Goal: Information Seeking & Learning: Learn about a topic

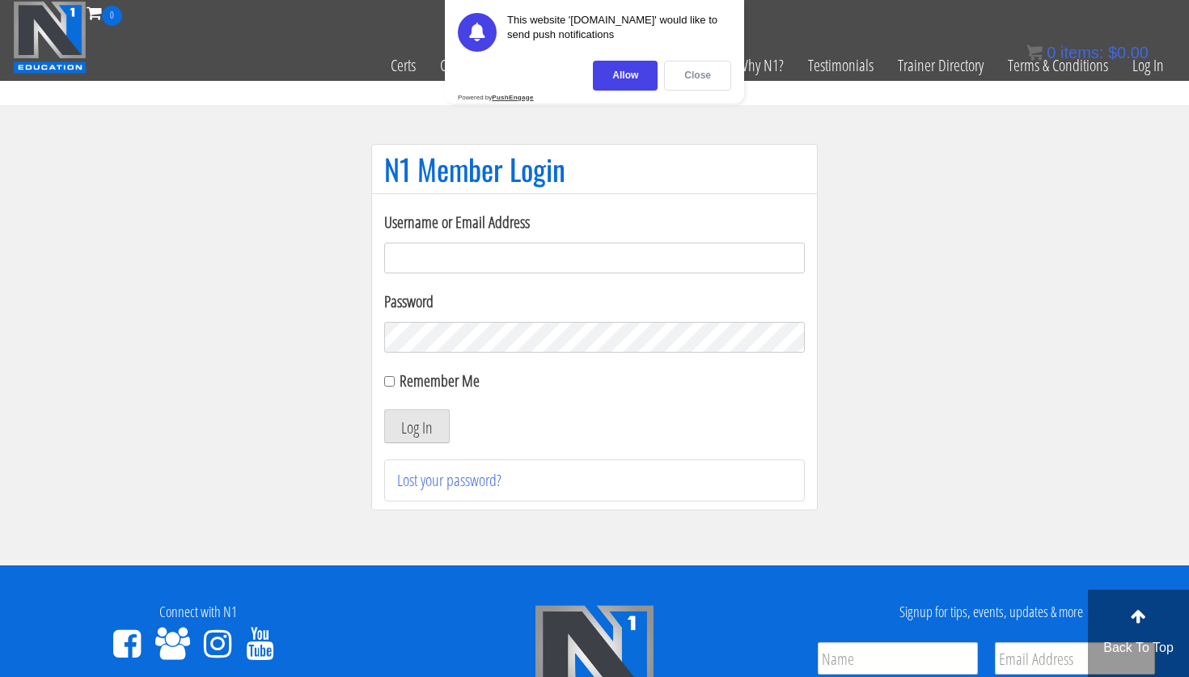
type input "[PERSON_NAME][EMAIL_ADDRESS][PERSON_NAME][DOMAIN_NAME]"
click at [677, 78] on div "Close" at bounding box center [697, 76] width 67 height 30
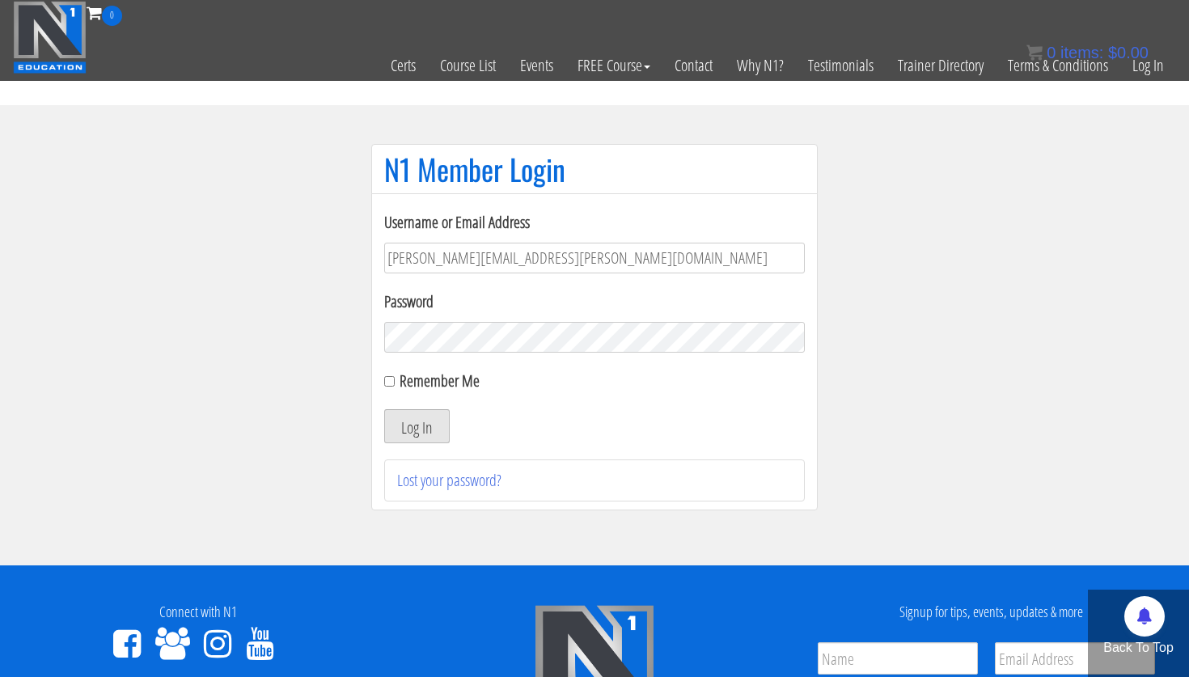
click at [398, 437] on button "Log In" at bounding box center [417, 426] width 66 height 34
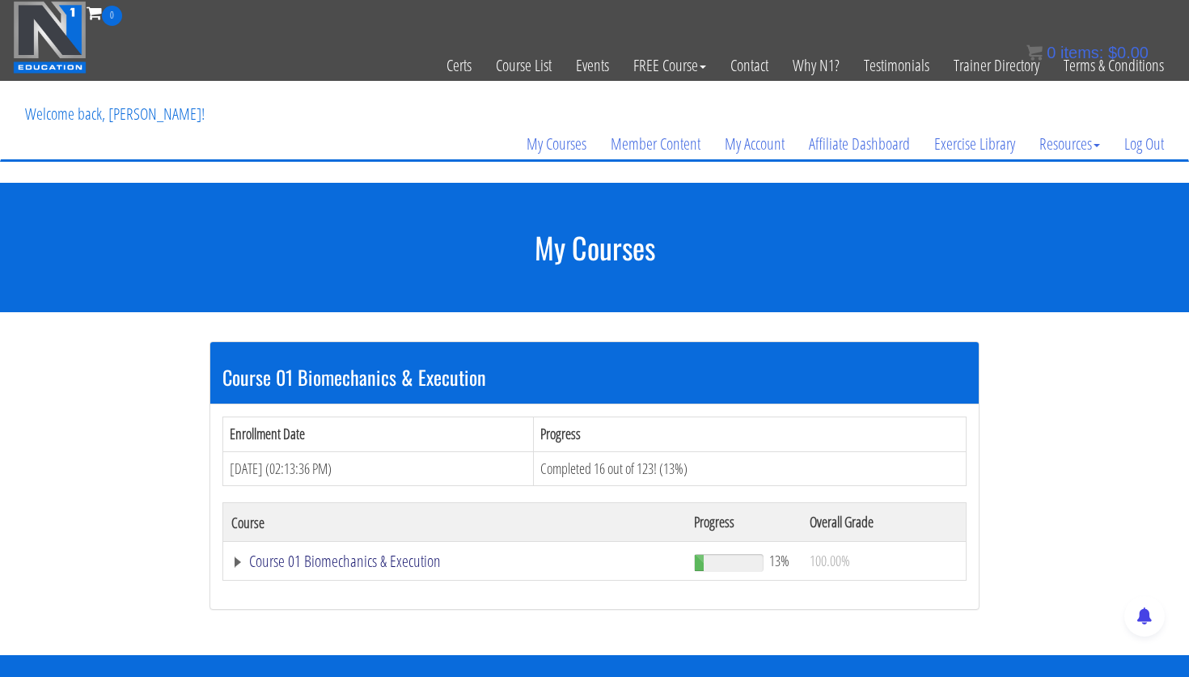
click at [373, 567] on link "Course 01 Biomechanics & Execution" at bounding box center [454, 561] width 446 height 16
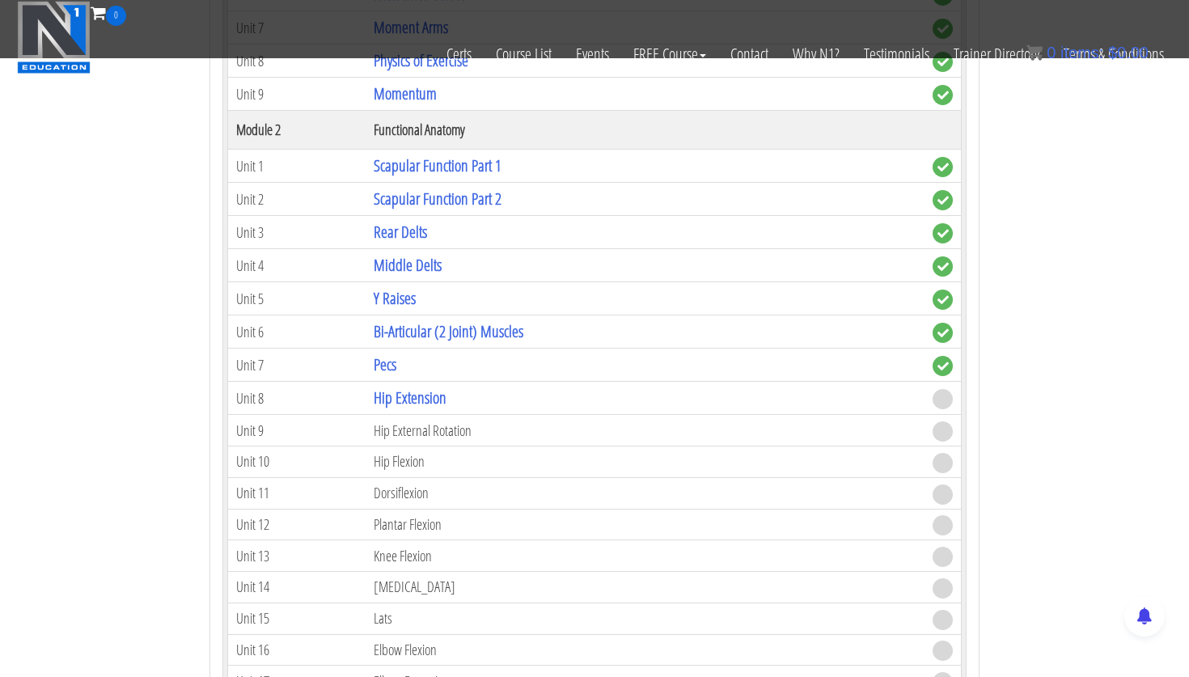
scroll to position [722, 0]
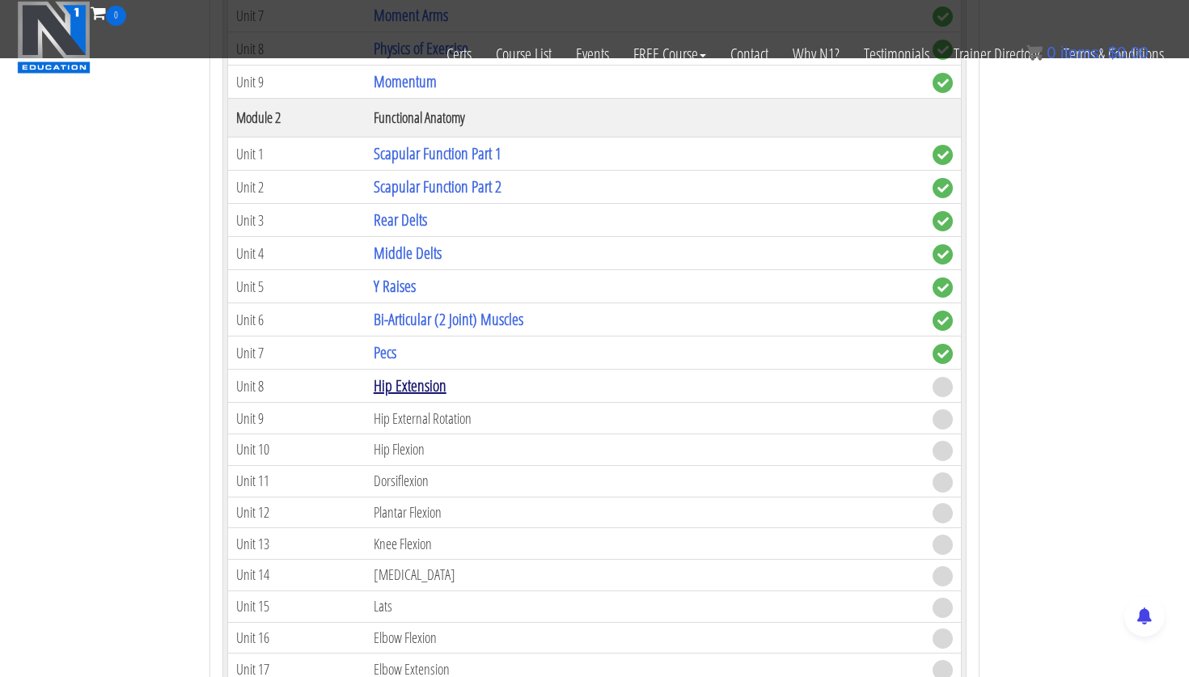
click at [416, 390] on link "Hip Extension" at bounding box center [410, 385] width 73 height 22
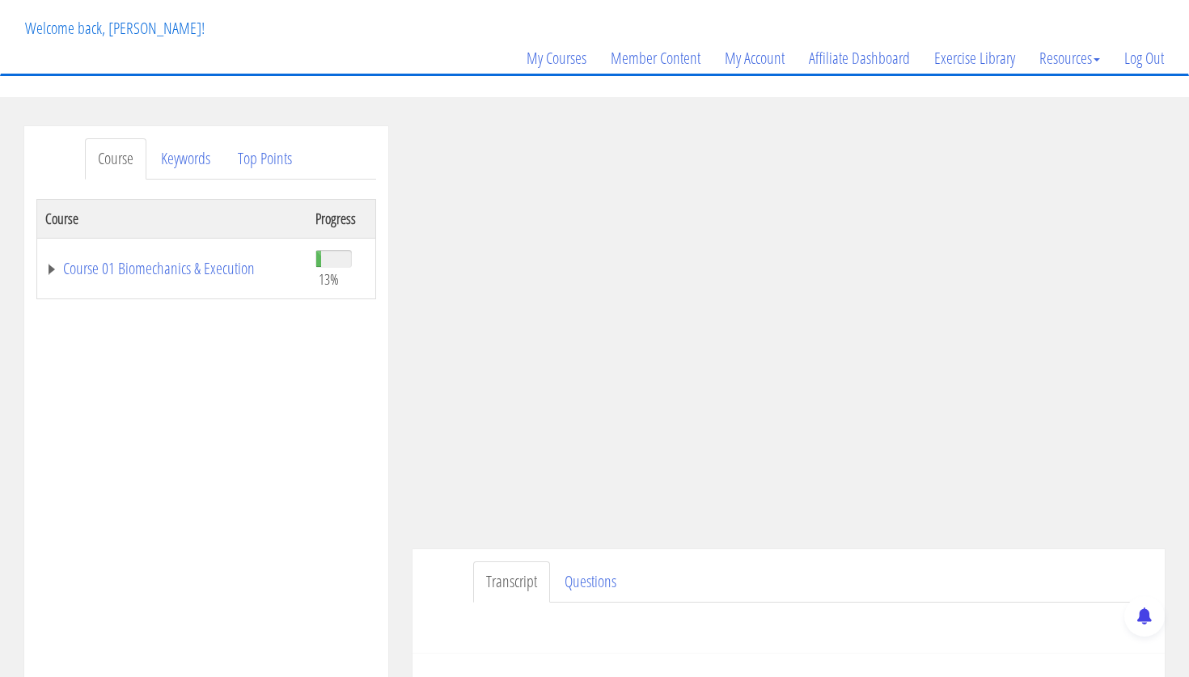
scroll to position [191, 0]
